Goal: Transaction & Acquisition: Purchase product/service

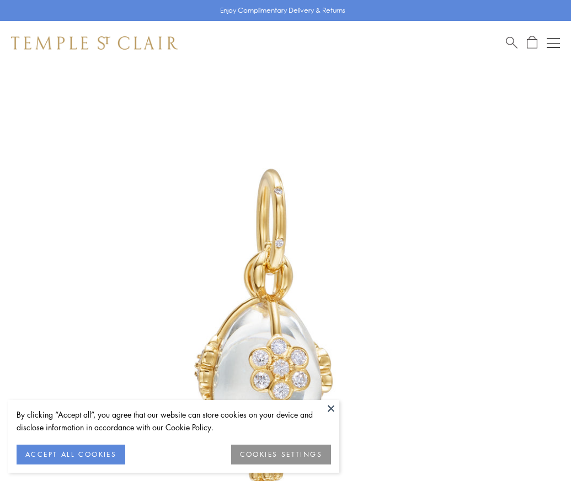
scroll to position [10, 0]
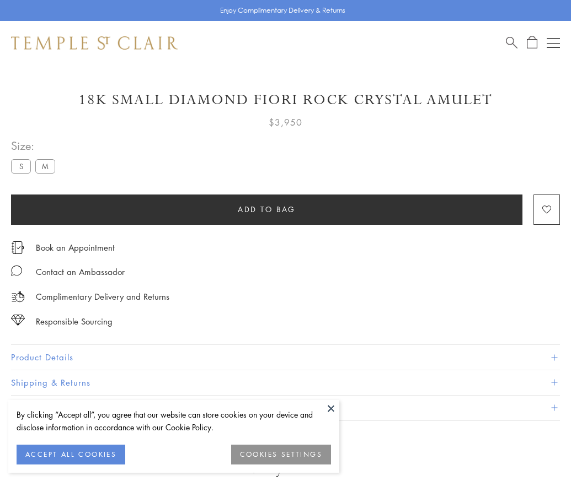
click at [266, 209] on span "Add to bag" at bounding box center [267, 209] width 58 height 12
